Goal: Task Accomplishment & Management: Manage account settings

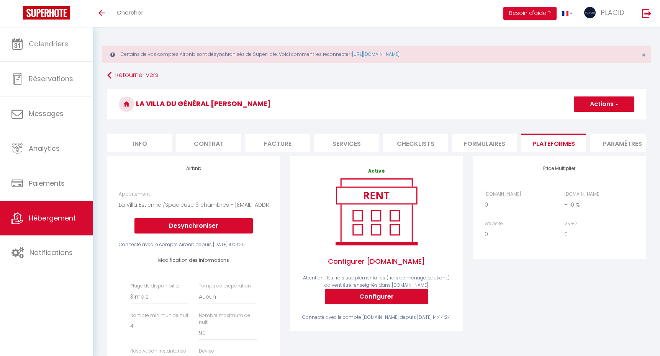
select select "886-1478222230191370855"
select select "90"
select select "EUR"
select select
select select "+ 10 %"
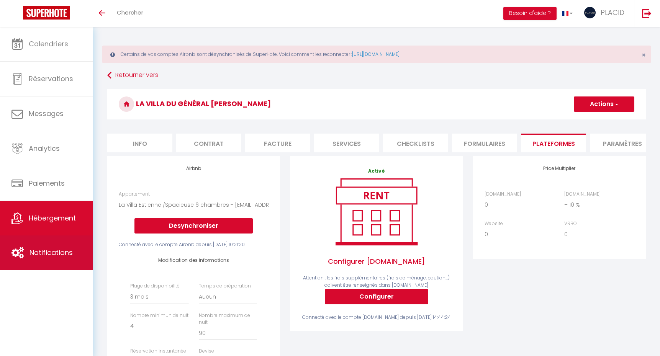
click at [45, 257] on span "Notifications" at bounding box center [51, 253] width 43 height 10
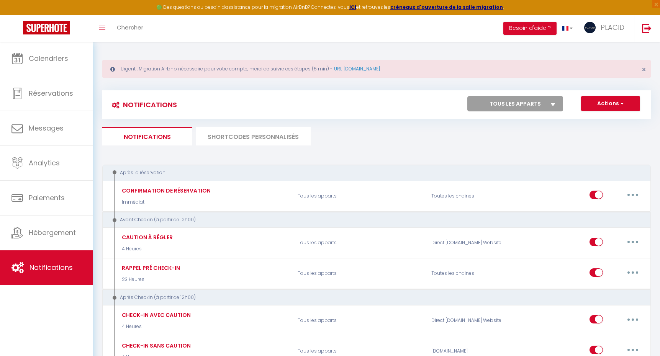
click at [241, 137] on li "SHORTCODES PERSONNALISÉS" at bounding box center [253, 136] width 115 height 19
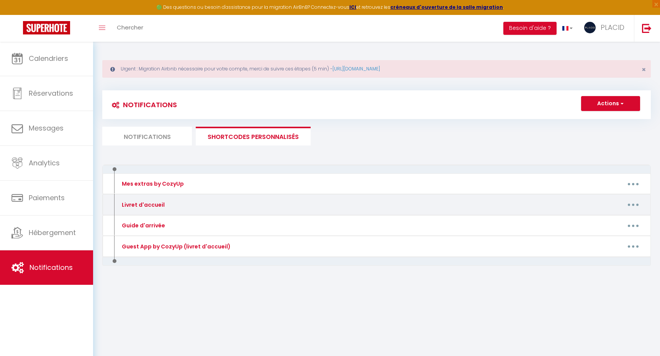
click at [637, 207] on button "button" at bounding box center [633, 205] width 21 height 12
click at [603, 222] on link "Editer" at bounding box center [613, 222] width 57 height 13
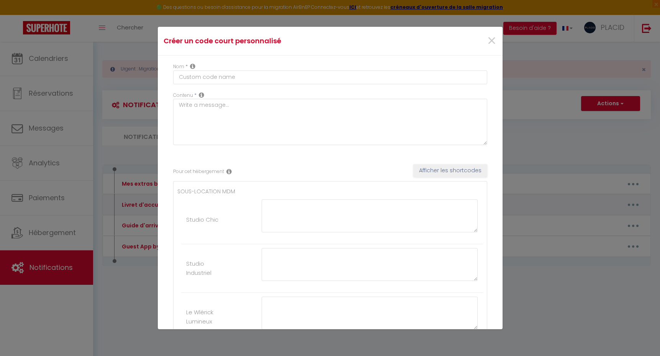
type input "Livret d'accueil"
type textarea "Livret d'accueil"
type textarea "[URL][DOMAIN_NAME]"
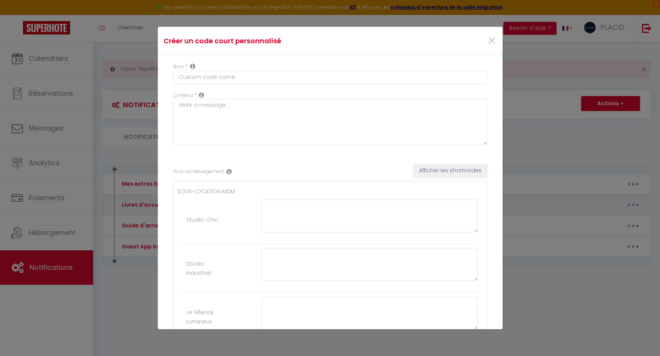
type textarea "[URL][DOMAIN_NAME]"
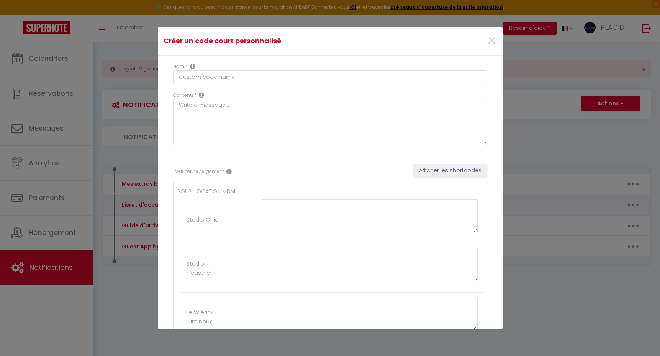
type textarea "[URL][DOMAIN_NAME]"
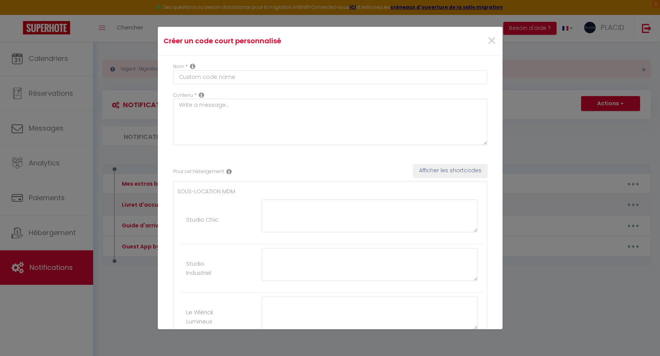
type textarea "[URL][DOMAIN_NAME]"
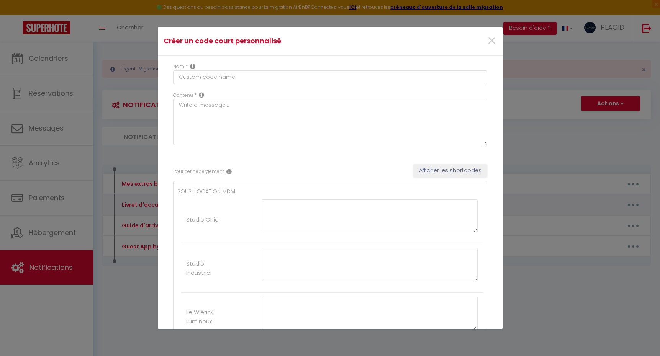
type textarea "[URL][DOMAIN_NAME]"
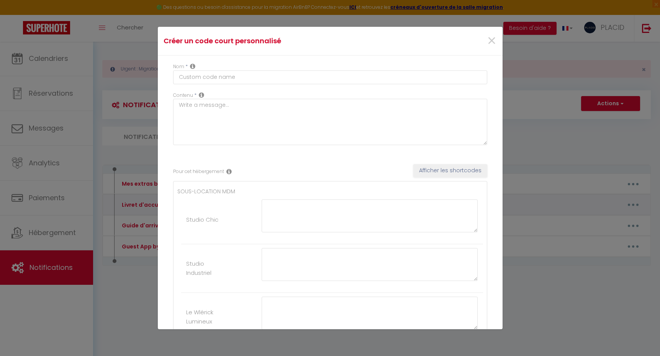
type textarea "[URL][DOMAIN_NAME]"
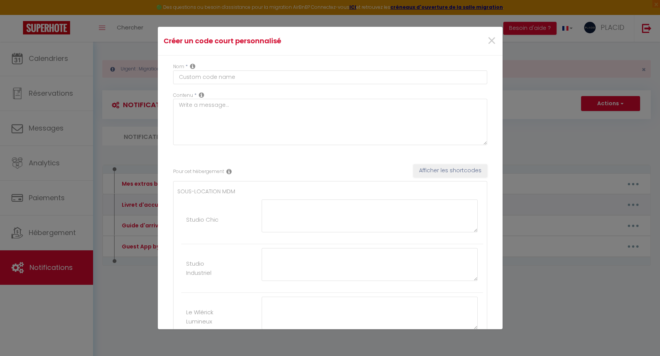
type textarea "[URL][DOMAIN_NAME]"
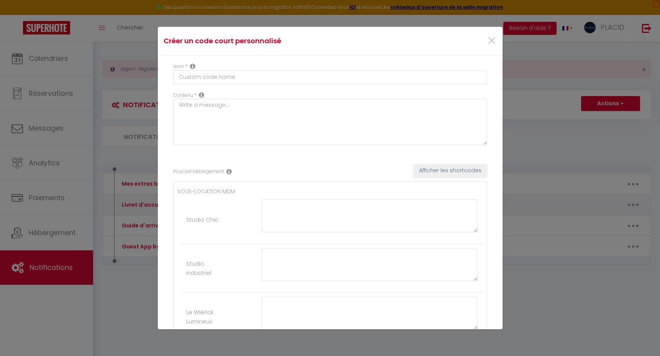
type textarea "[URL][DOMAIN_NAME]"
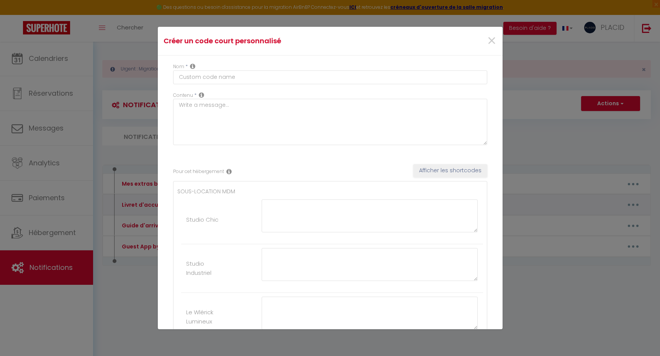
type textarea "[URL][DOMAIN_NAME]"
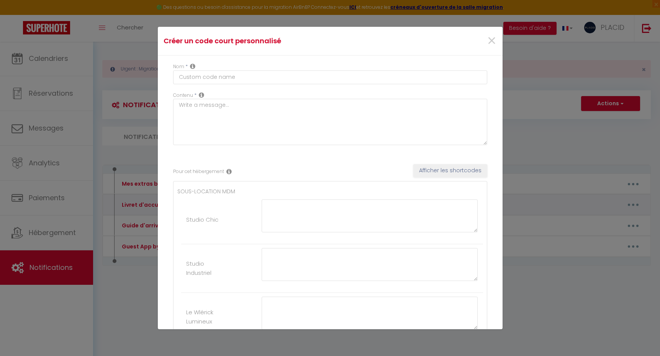
type textarea "[URL][DOMAIN_NAME]"
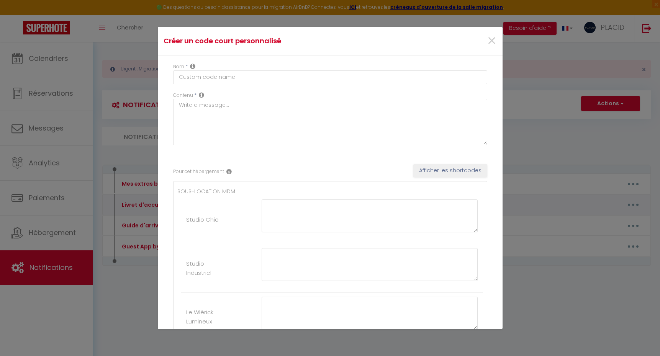
type textarea "[URL][DOMAIN_NAME]"
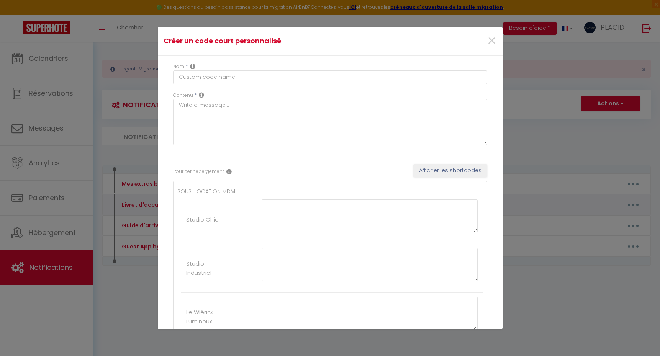
type textarea "[URL][DOMAIN_NAME]"
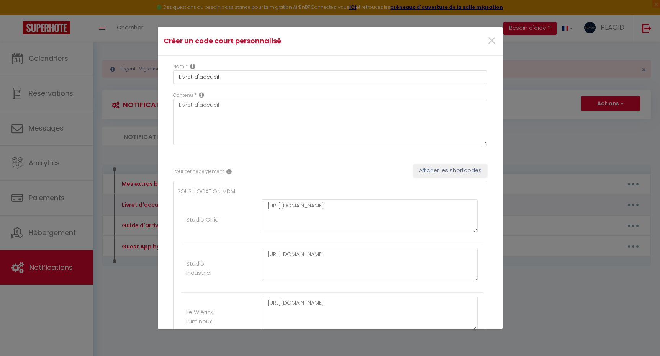
type textarea "[URL][DOMAIN_NAME]"
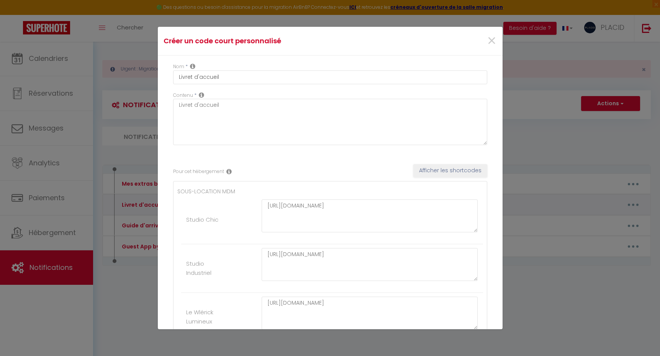
type textarea "[URL][DOMAIN_NAME]"
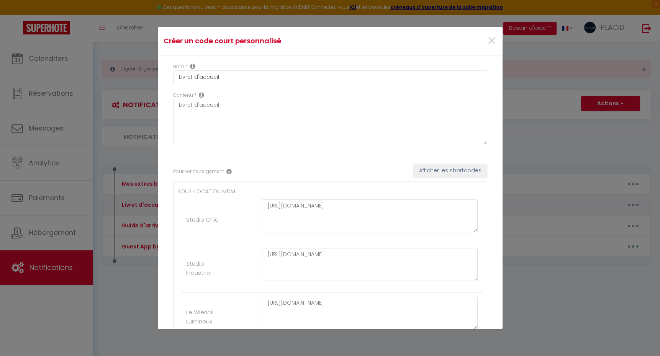
type textarea "[URL][DOMAIN_NAME]"
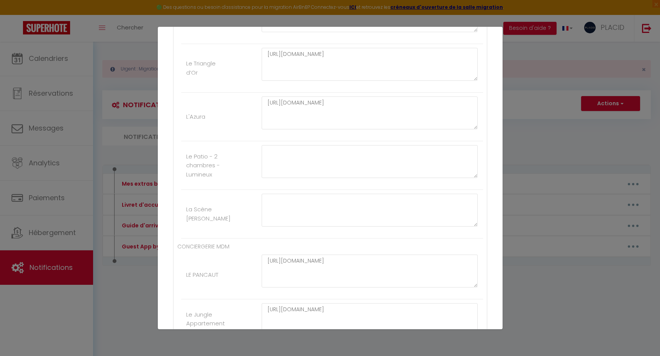
scroll to position [1035, 0]
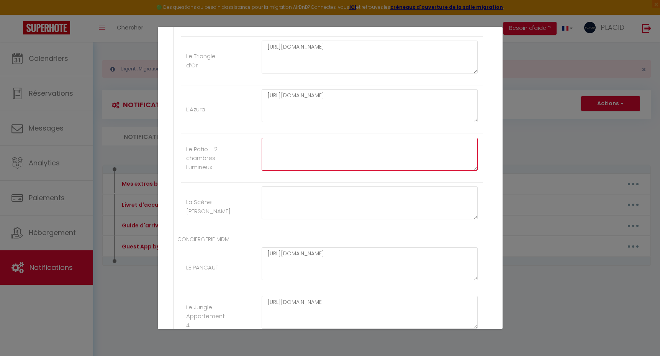
click at [307, 149] on textarea at bounding box center [370, 154] width 217 height 33
paste textarea "[URL][DOMAIN_NAME]"
type textarea "[URL][DOMAIN_NAME]"
click at [299, 200] on textarea at bounding box center [370, 203] width 217 height 33
click at [280, 198] on textarea at bounding box center [370, 203] width 217 height 33
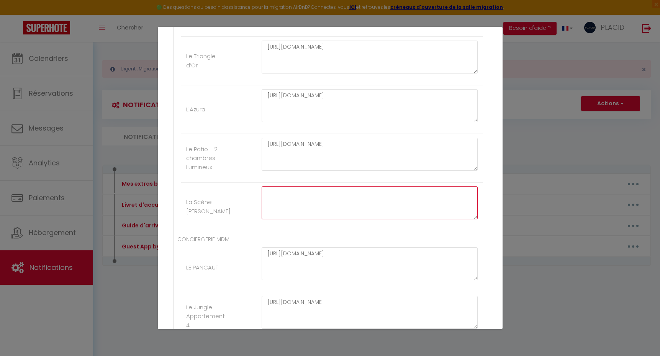
paste textarea "[URL][DOMAIN_NAME]"
drag, startPoint x: 312, startPoint y: 199, endPoint x: 262, endPoint y: 188, distance: 51.0
click at [262, 188] on textarea "[URL][DOMAIN_NAME]" at bounding box center [370, 203] width 217 height 33
click at [319, 209] on textarea "[URL][DOMAIN_NAME]" at bounding box center [370, 203] width 217 height 33
drag, startPoint x: 300, startPoint y: 199, endPoint x: 260, endPoint y: 186, distance: 42.3
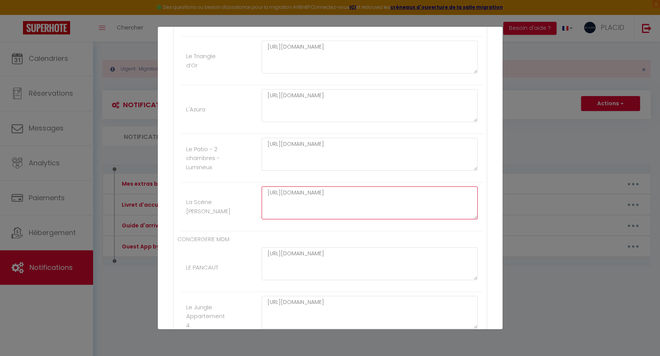
click at [260, 186] on li "La Scène [PERSON_NAME] [URL][DOMAIN_NAME]" at bounding box center [332, 207] width 302 height 49
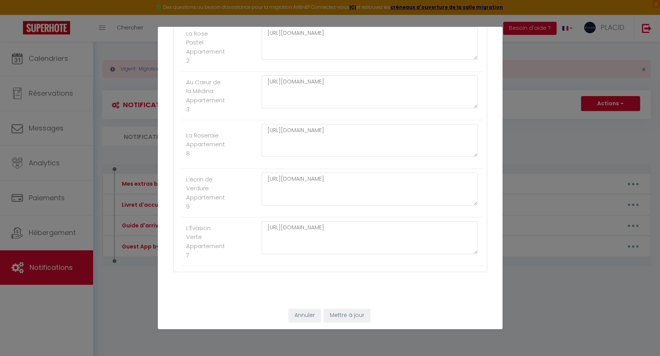
scroll to position [3751, 0]
type textarea "[URL][DOMAIN_NAME]"
click at [341, 315] on button "Mettre à jour" at bounding box center [347, 316] width 46 height 13
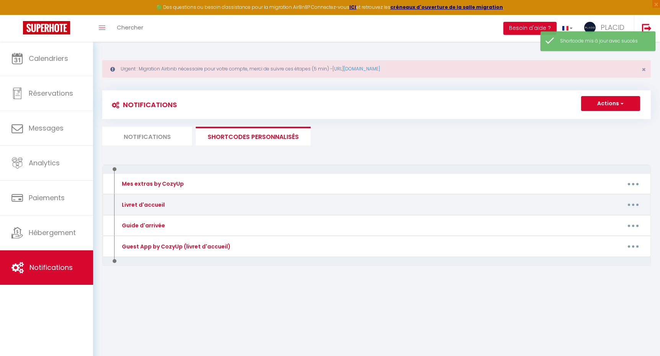
click at [634, 204] on icon "button" at bounding box center [633, 205] width 2 height 2
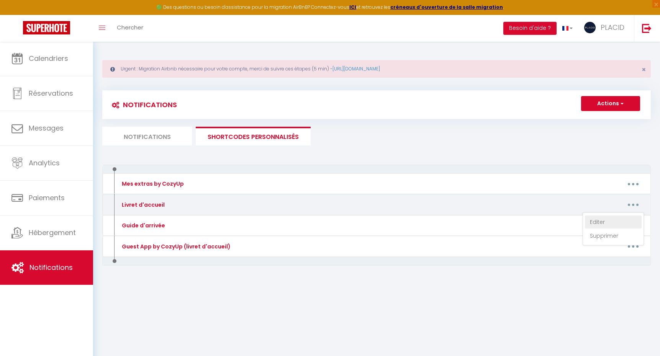
click at [610, 218] on link "Editer" at bounding box center [613, 222] width 57 height 13
type input "Livret d'accueil"
type textarea "Livret d'accueil"
type textarea "[URL][DOMAIN_NAME]"
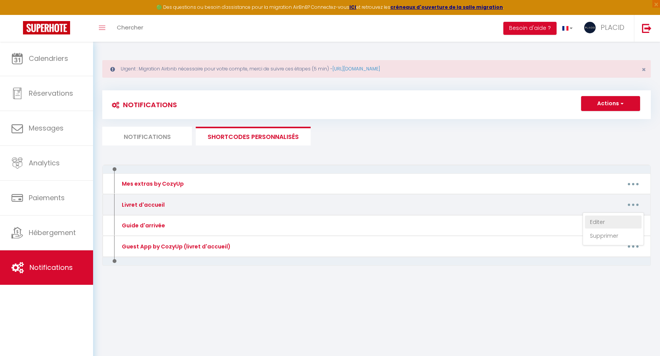
type textarea "[URL][DOMAIN_NAME]"
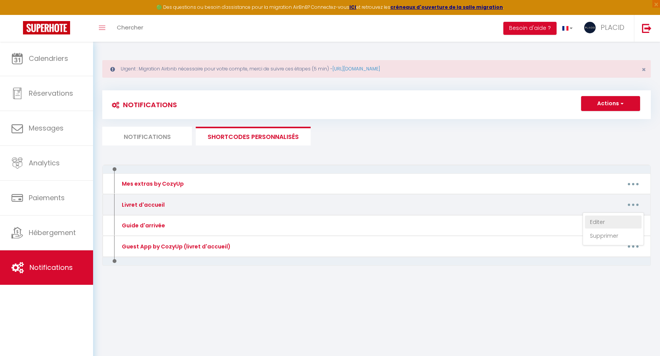
type textarea "[URL][DOMAIN_NAME]"
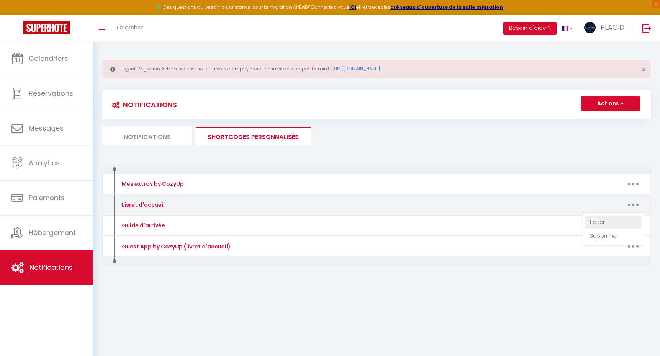
type textarea "[URL][DOMAIN_NAME]"
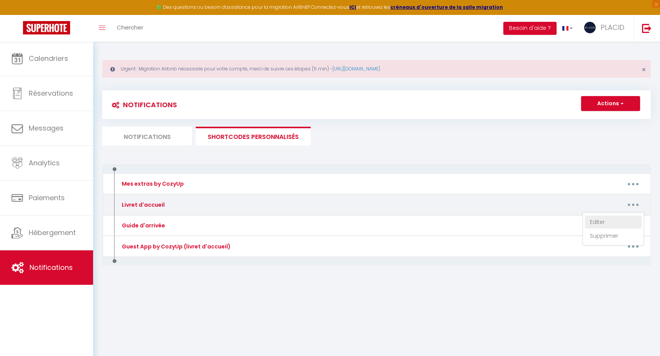
type textarea "[URL][DOMAIN_NAME]"
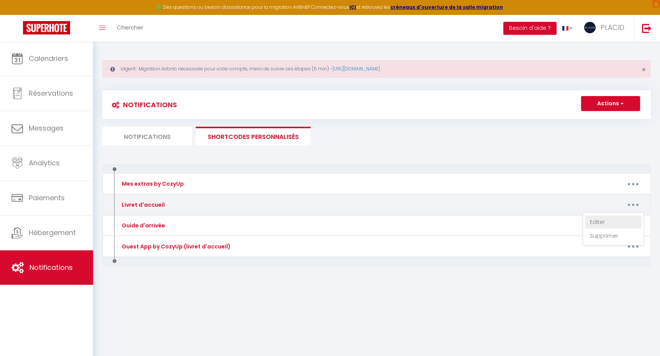
type textarea "[URL][DOMAIN_NAME]"
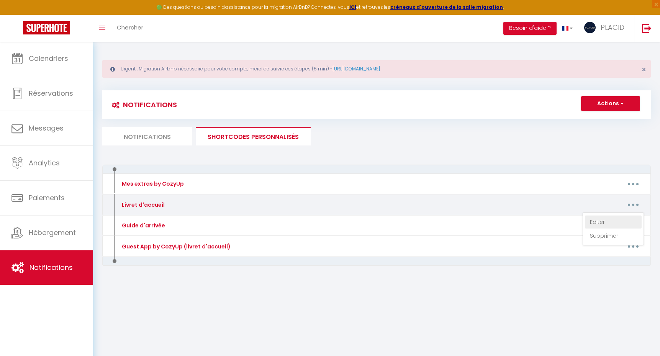
type textarea "[URL][DOMAIN_NAME]"
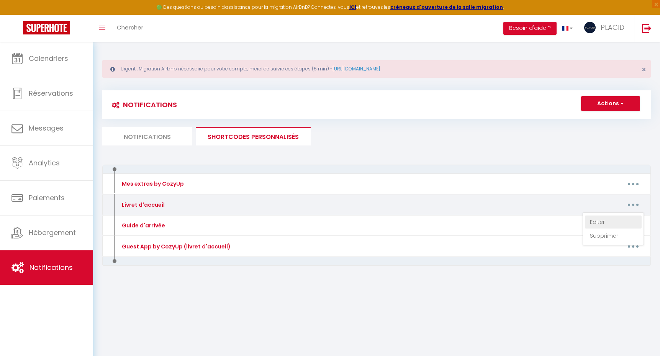
type textarea "[URL][DOMAIN_NAME]"
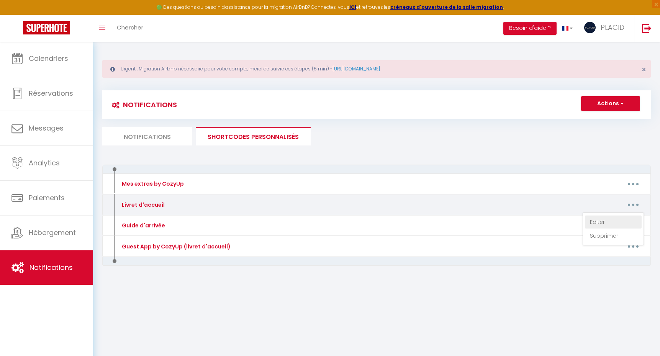
type textarea "[URL][DOMAIN_NAME]"
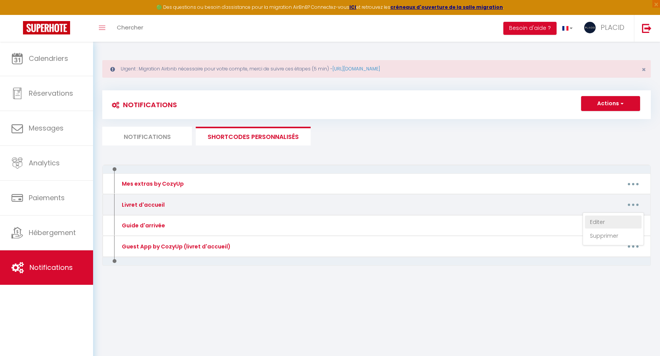
type textarea "[URL][DOMAIN_NAME]"
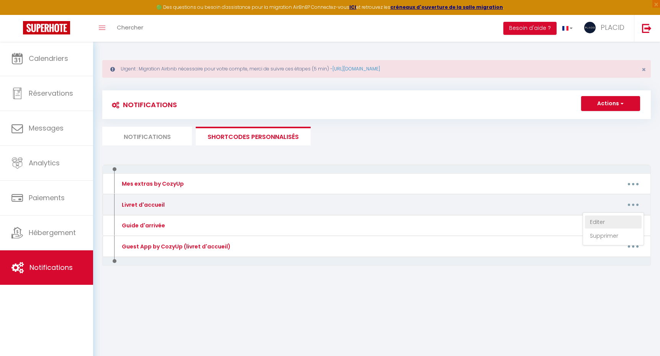
type textarea "[URL][DOMAIN_NAME]"
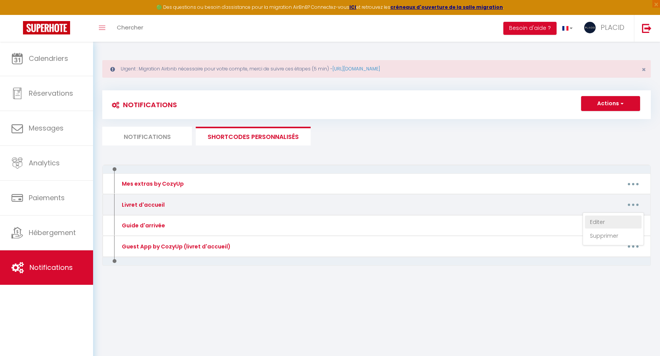
type textarea "[URL][DOMAIN_NAME]"
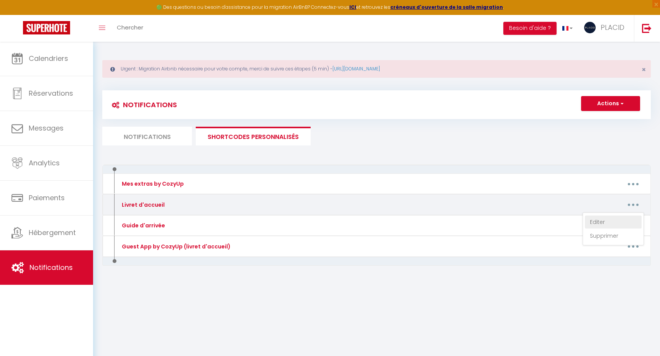
type textarea "[URL][DOMAIN_NAME]"
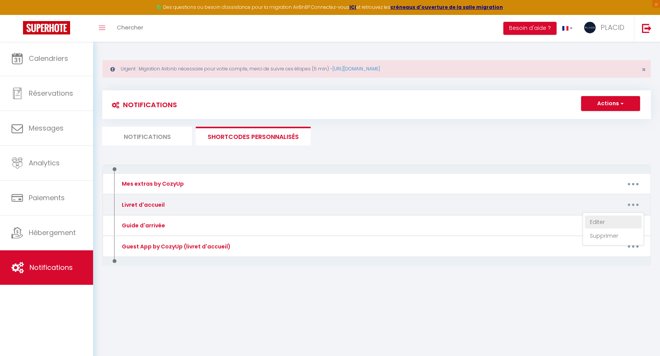
type textarea "[URL][DOMAIN_NAME]"
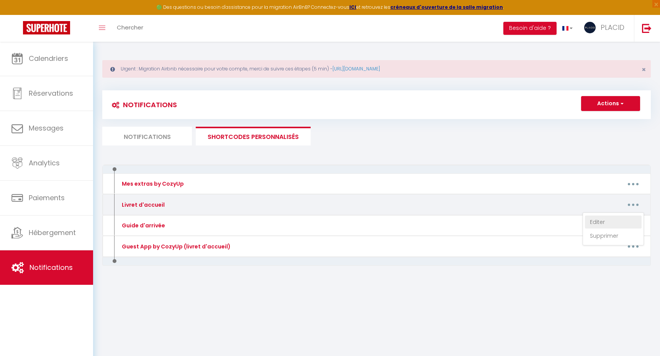
type textarea "[URL][DOMAIN_NAME]"
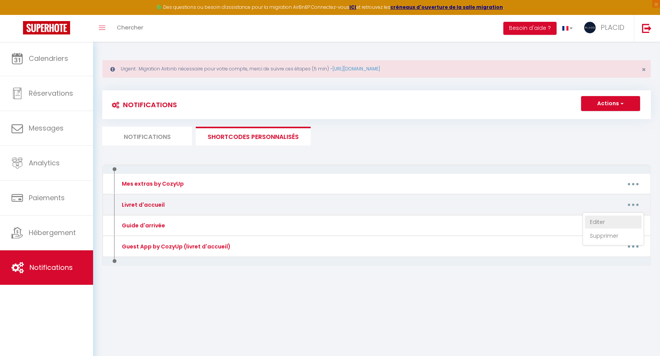
type textarea "[URL][DOMAIN_NAME]"
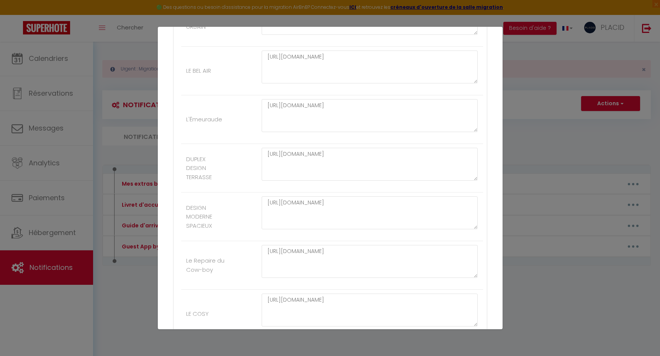
scroll to position [1812, 0]
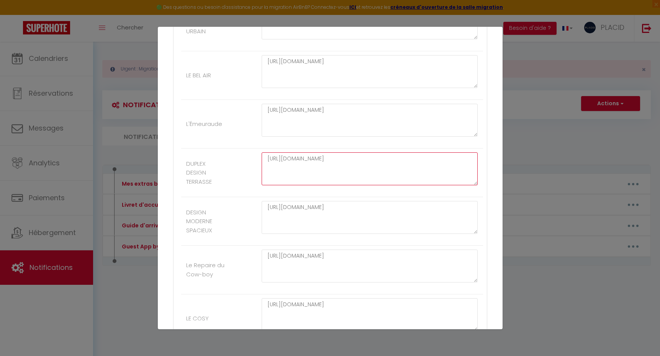
click at [356, 180] on textarea "[URL][DOMAIN_NAME]" at bounding box center [370, 169] width 217 height 33
drag, startPoint x: 356, startPoint y: 180, endPoint x: 267, endPoint y: 167, distance: 90.3
click at [267, 167] on textarea "[URL][DOMAIN_NAME]" at bounding box center [370, 169] width 217 height 33
click at [270, 167] on textarea "[URL][DOMAIN_NAME]" at bounding box center [370, 169] width 217 height 33
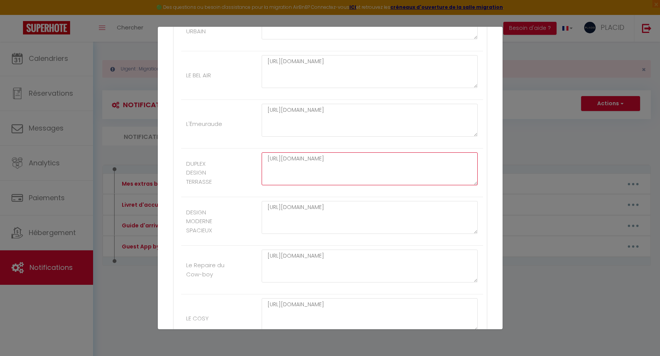
click at [270, 167] on textarea "[URL][DOMAIN_NAME]" at bounding box center [370, 169] width 217 height 33
click at [364, 180] on textarea "[URL][DOMAIN_NAME]" at bounding box center [370, 169] width 217 height 33
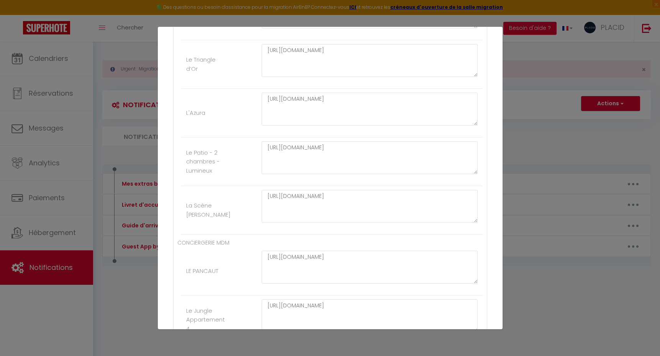
scroll to position [1021, 0]
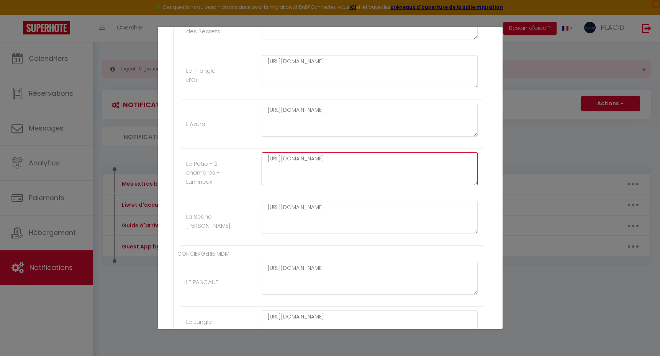
drag, startPoint x: 308, startPoint y: 167, endPoint x: 261, endPoint y: 153, distance: 49.1
click at [261, 153] on div "[URL][DOMAIN_NAME]" at bounding box center [369, 173] width 227 height 41
click at [270, 157] on textarea "[URL][DOMAIN_NAME]" at bounding box center [370, 169] width 217 height 33
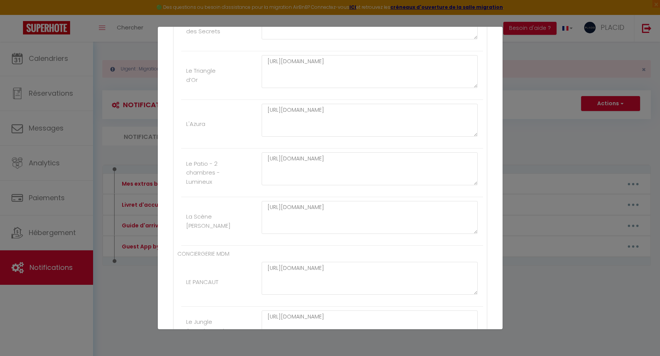
click at [131, 154] on div "Mettre à jour le code court personnalisé × Nom * Livret d'accueil Contenu * Liv…" at bounding box center [330, 178] width 660 height 356
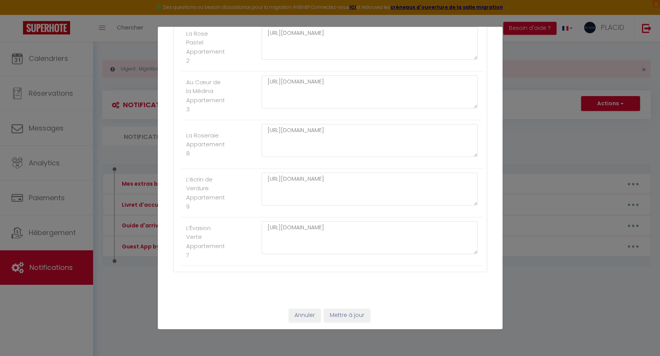
scroll to position [3751, 0]
click at [304, 317] on button "Annuler" at bounding box center [305, 316] width 32 height 13
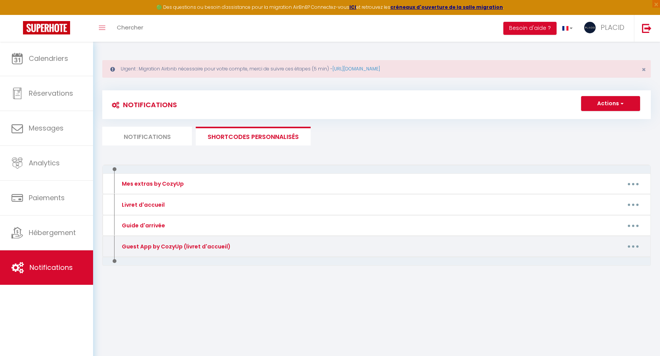
click at [639, 242] on button "button" at bounding box center [633, 247] width 21 height 12
click at [605, 263] on link "Editer" at bounding box center [613, 264] width 57 height 13
type input "Guest App by CozyUp (livret d'accueil)"
type textarea "Guest App by CozyUp (livret d'accueil)"
type textarea "[URL][DOMAIN_NAME]"
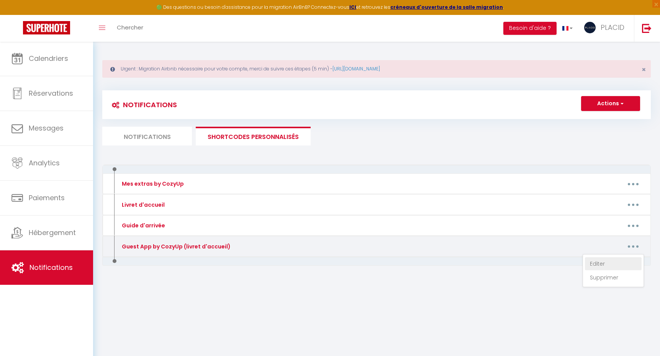
type textarea "[URL][DOMAIN_NAME]"
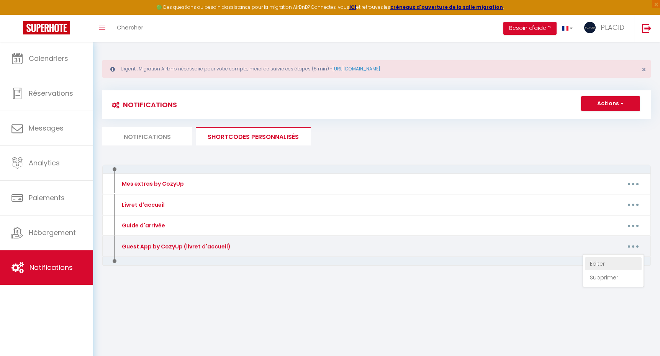
type textarea "[URL][DOMAIN_NAME]"
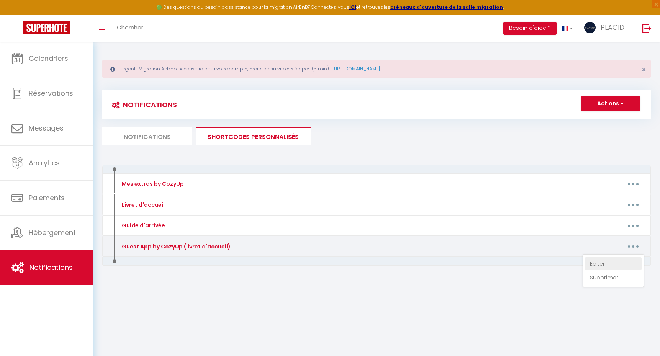
type textarea "[URL][DOMAIN_NAME]"
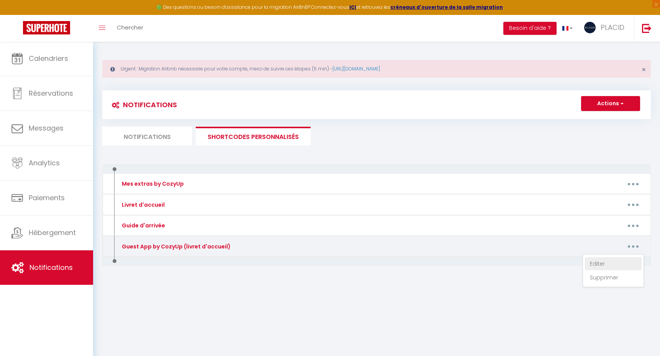
type textarea "[URL][DOMAIN_NAME]"
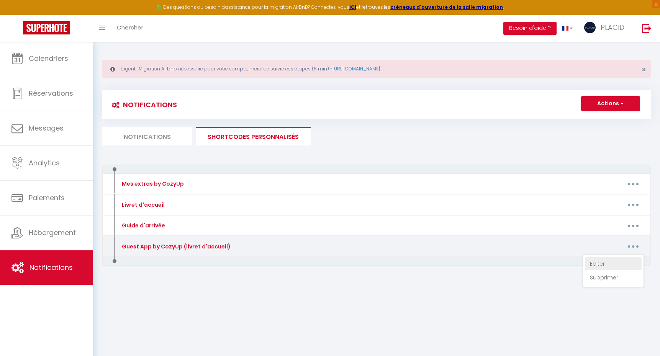
type textarea "[URL][DOMAIN_NAME]"
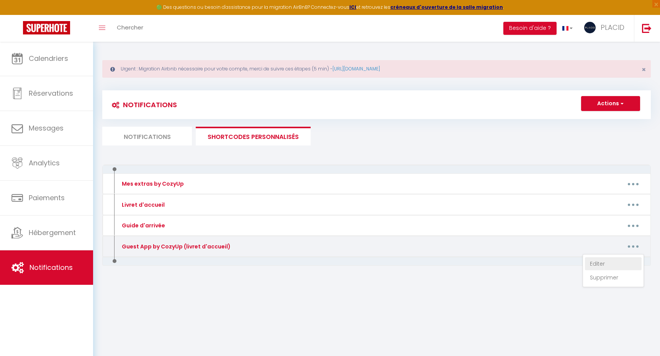
type textarea "[URL][DOMAIN_NAME]"
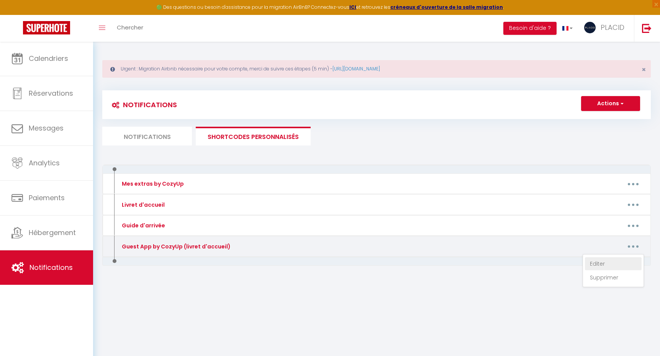
type textarea "[URL][DOMAIN_NAME]"
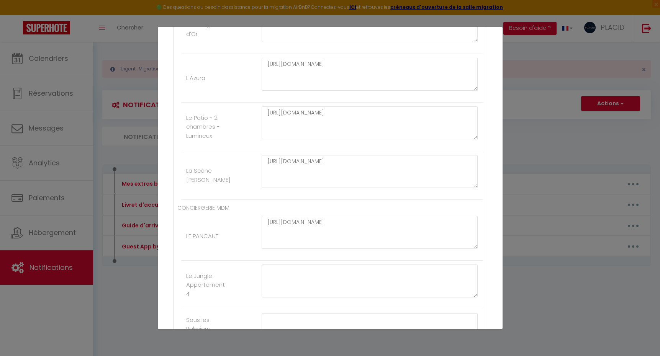
scroll to position [1063, 0]
click at [315, 126] on textarea "[URL][DOMAIN_NAME]" at bounding box center [370, 126] width 217 height 33
drag, startPoint x: 312, startPoint y: 127, endPoint x: 276, endPoint y: 114, distance: 38.0
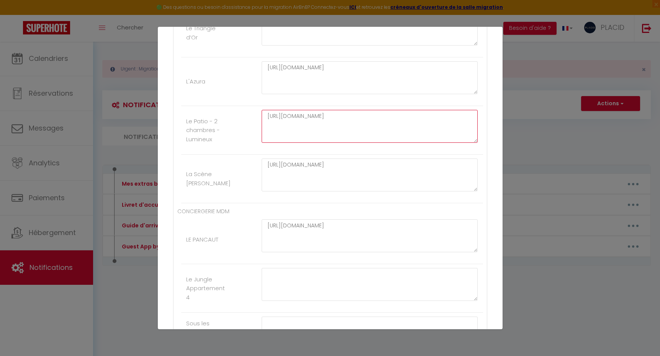
click at [276, 114] on textarea "[URL][DOMAIN_NAME]" at bounding box center [370, 126] width 217 height 33
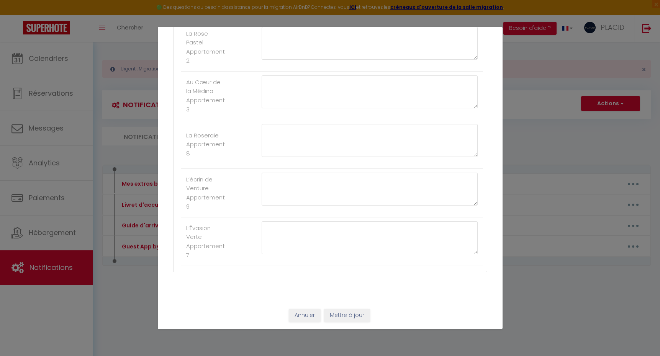
scroll to position [3751, 0]
click at [361, 315] on button "Mettre à jour" at bounding box center [347, 316] width 46 height 13
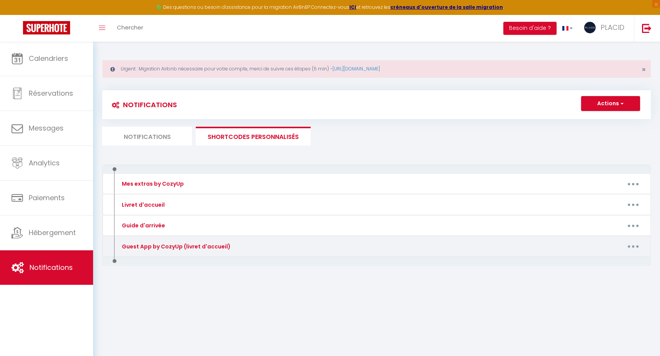
click at [640, 248] on button "button" at bounding box center [633, 247] width 21 height 12
click at [613, 262] on link "Editer" at bounding box center [613, 264] width 57 height 13
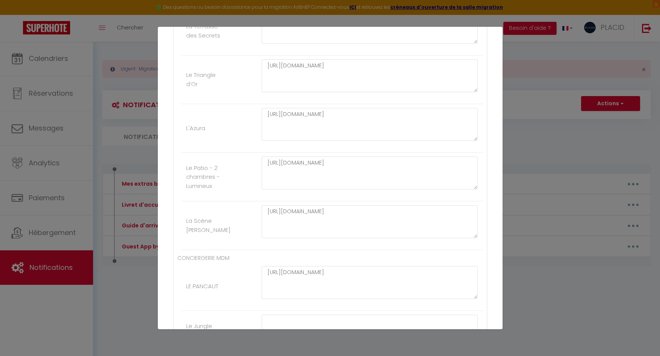
scroll to position [1014, 0]
click at [274, 0] on div "Mettre à jour le code court personnalisé × Nom * Guest App by CozyUp (livret d'…" at bounding box center [330, 178] width 345 height 356
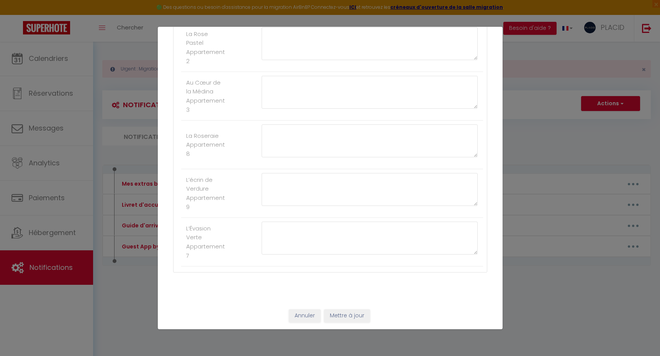
scroll to position [3750, 0]
click at [303, 323] on button "Annuler" at bounding box center [305, 317] width 32 height 13
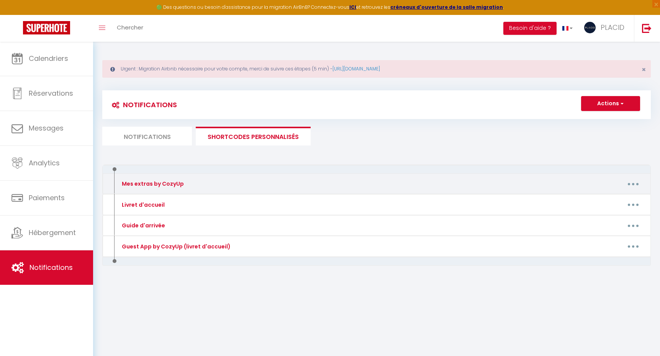
click at [632, 186] on button "button" at bounding box center [633, 184] width 21 height 12
click at [612, 202] on link "Editer" at bounding box center [613, 201] width 57 height 13
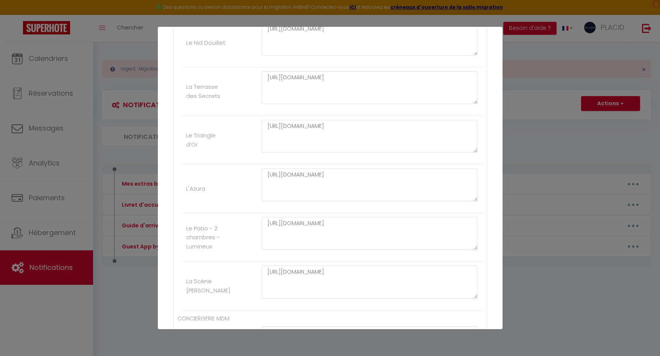
scroll to position [846, 0]
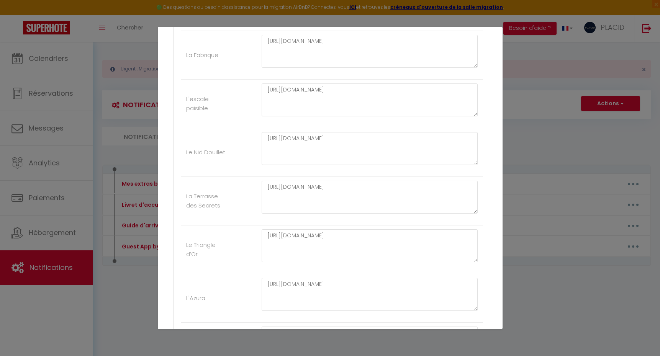
click at [138, 157] on div "Mettre à jour le code court personnalisé × Nom * Mes extras by CozyUp Contenu *…" at bounding box center [330, 178] width 660 height 356
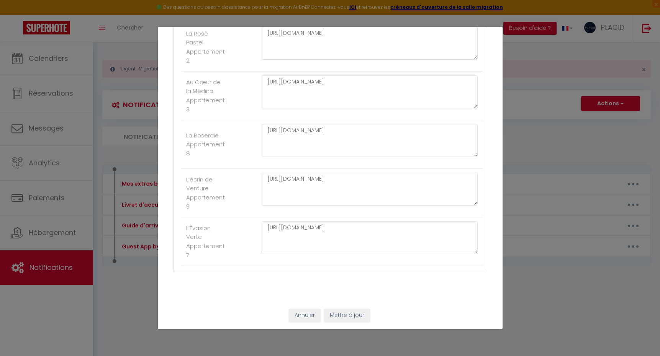
scroll to position [3751, 0]
click at [303, 316] on button "Annuler" at bounding box center [305, 316] width 32 height 13
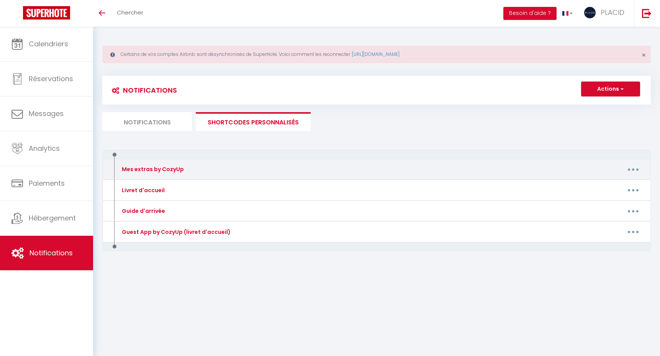
click at [637, 167] on button "button" at bounding box center [633, 169] width 21 height 12
click at [612, 186] on link "Editer" at bounding box center [613, 187] width 57 height 13
type input "Mes extras by CozyUp"
type textarea "Mes extras by CozyUp"
type textarea "[URL][DOMAIN_NAME]"
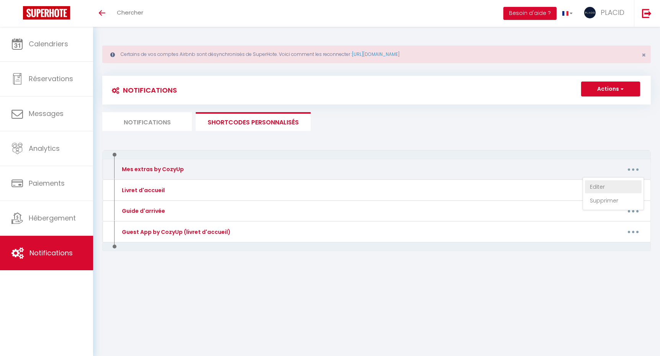
type textarea "[URL][DOMAIN_NAME]"
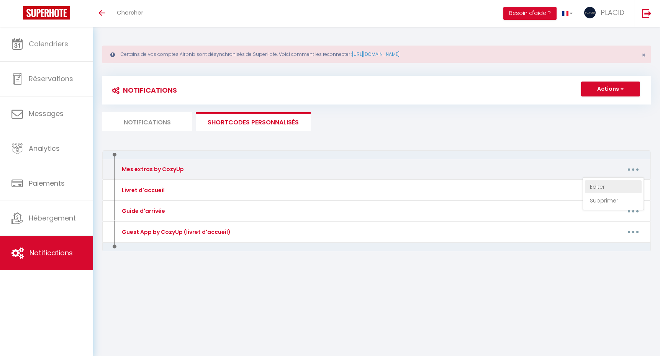
type textarea "[URL][DOMAIN_NAME]"
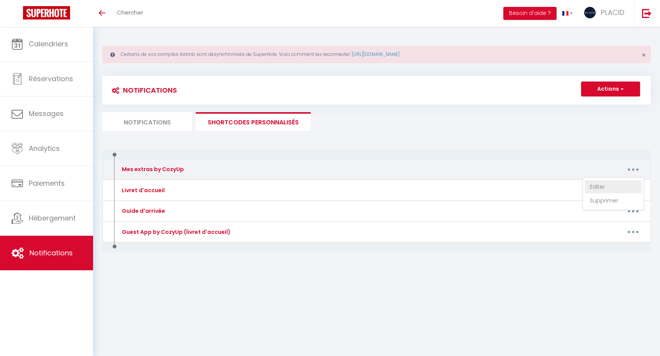
type textarea "[URL][DOMAIN_NAME]"
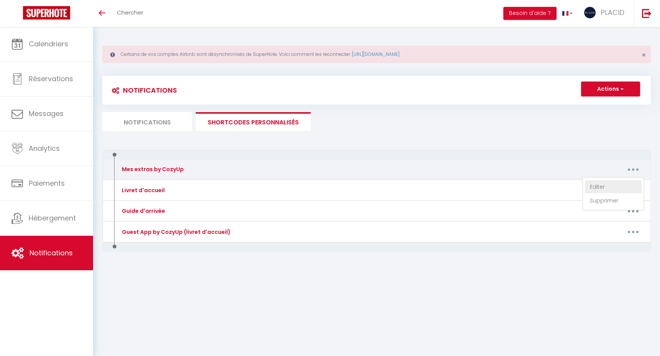
type textarea "[URL][DOMAIN_NAME]"
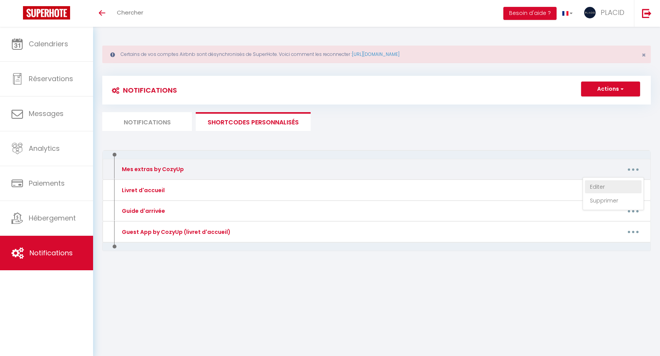
type textarea "[URL][DOMAIN_NAME]"
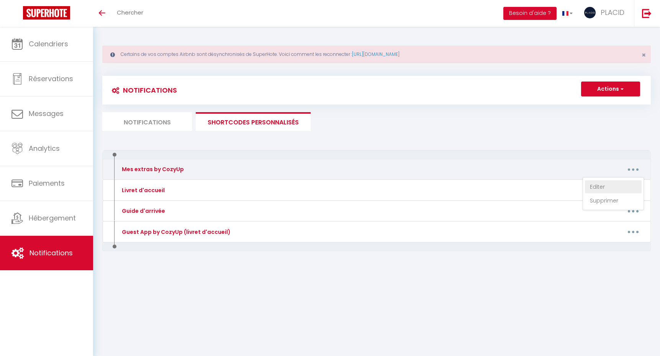
type textarea "[URL][DOMAIN_NAME]"
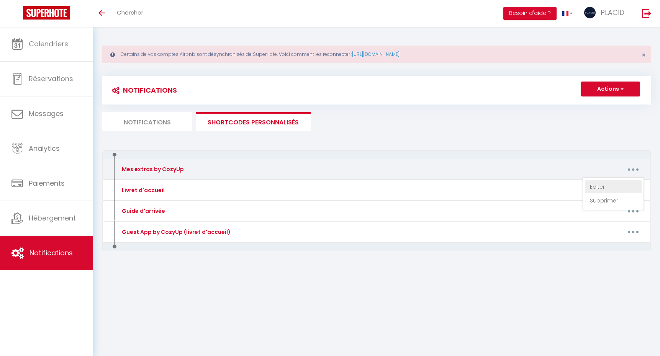
type textarea "[URL][DOMAIN_NAME]"
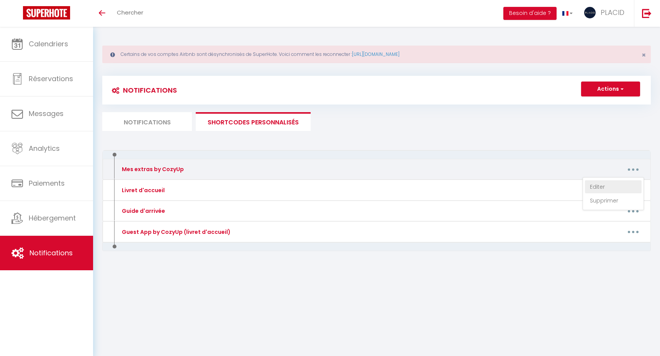
type textarea "[URL][DOMAIN_NAME]"
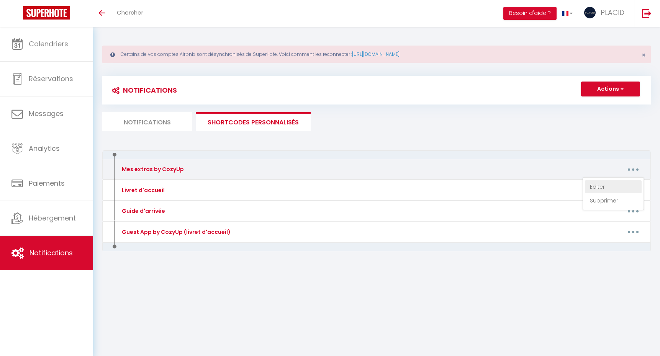
type textarea "[URL][DOMAIN_NAME]"
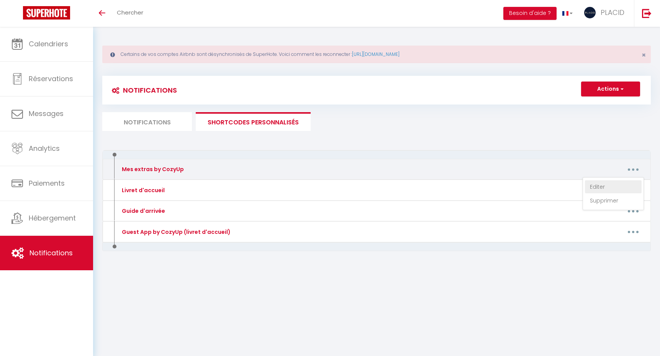
type textarea "[URL][DOMAIN_NAME]"
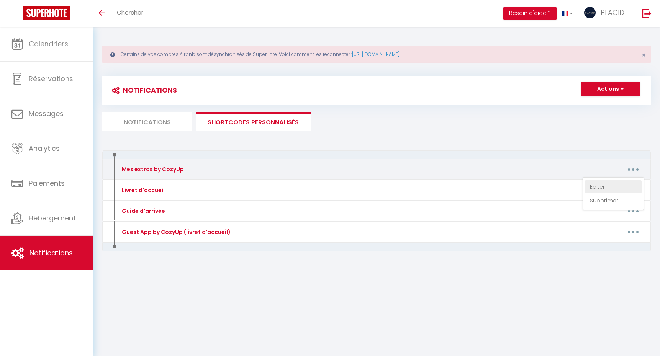
type textarea "[URL][DOMAIN_NAME]"
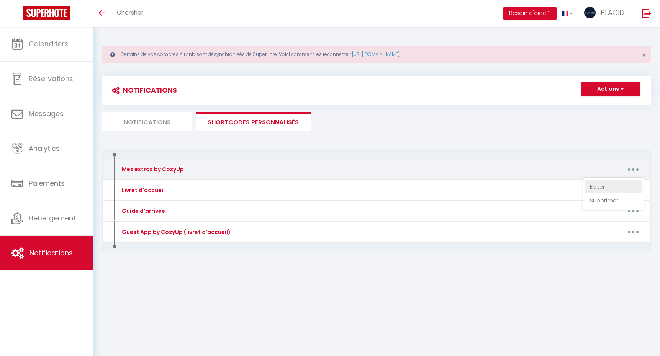
type textarea "[URL][DOMAIN_NAME]"
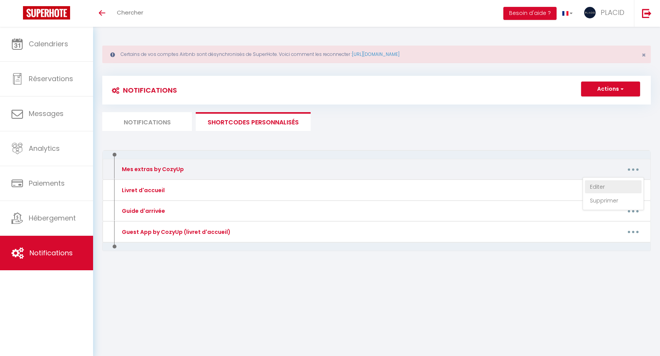
type textarea "[URL][DOMAIN_NAME]"
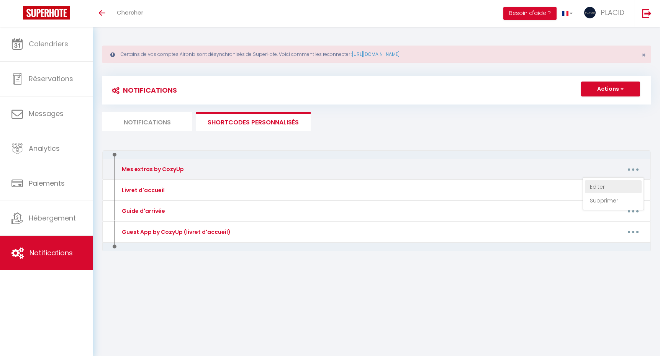
type textarea "[URL][DOMAIN_NAME]"
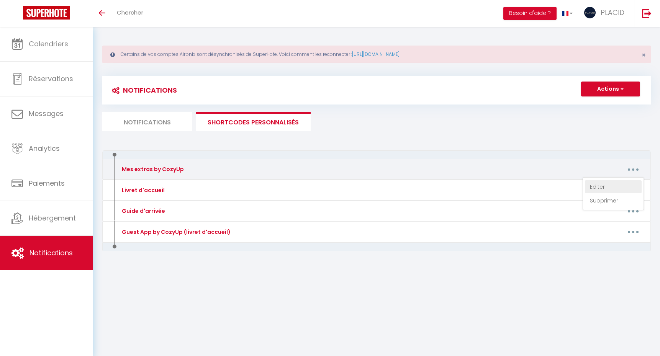
type textarea "[URL][DOMAIN_NAME]"
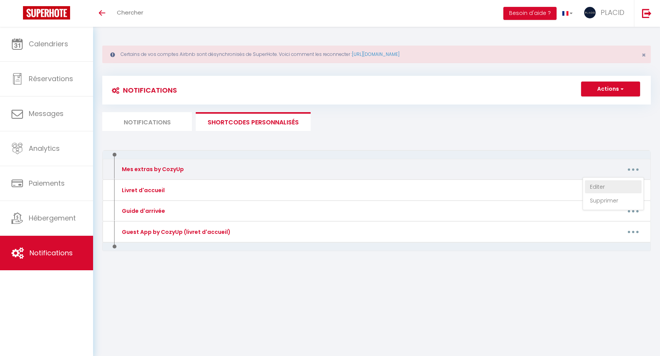
type textarea "[URL][DOMAIN_NAME]"
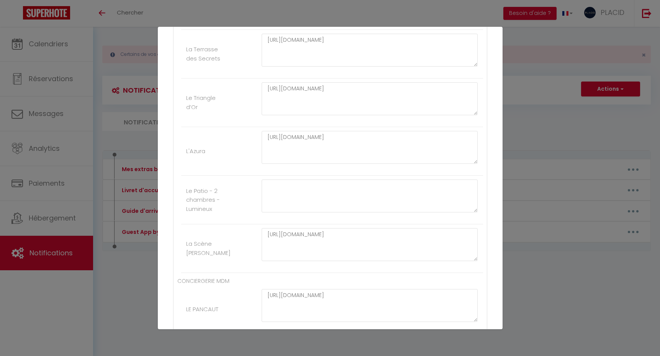
scroll to position [997, 0]
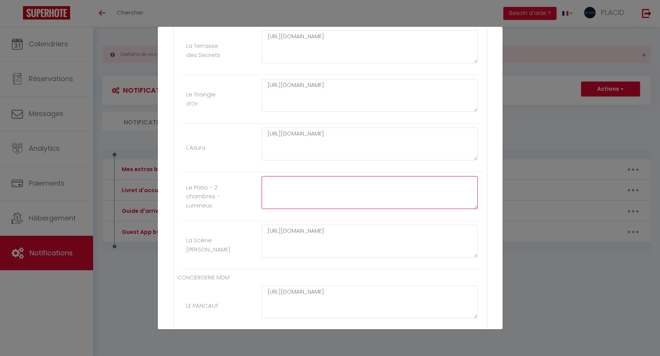
click at [278, 188] on textarea at bounding box center [370, 192] width 217 height 33
paste textarea "https://app.cozyup.com/c/672d0373-14ee-4254-a64a-76cf8aa3c94c"
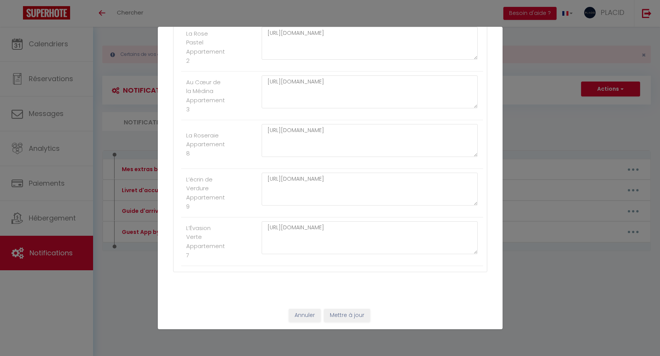
scroll to position [3751, 0]
type textarea "https://app.cozyup.com/c/672d0373-14ee-4254-a64a-76cf8aa3c94c"
click at [354, 314] on button "Mettre à jour" at bounding box center [347, 316] width 46 height 13
